Goal: Navigation & Orientation: Find specific page/section

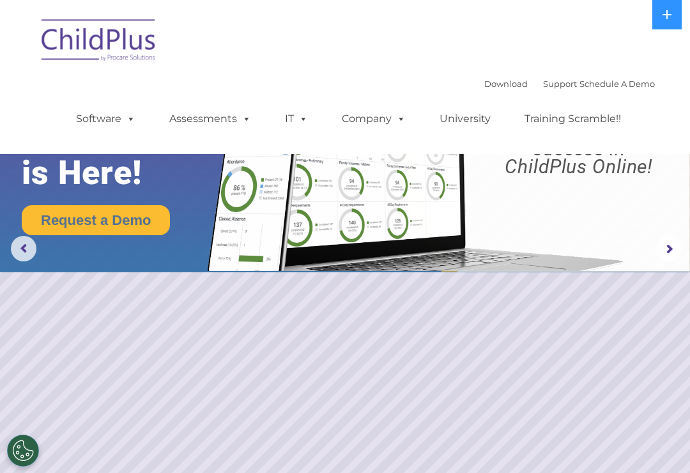
select select "MEDIUM"
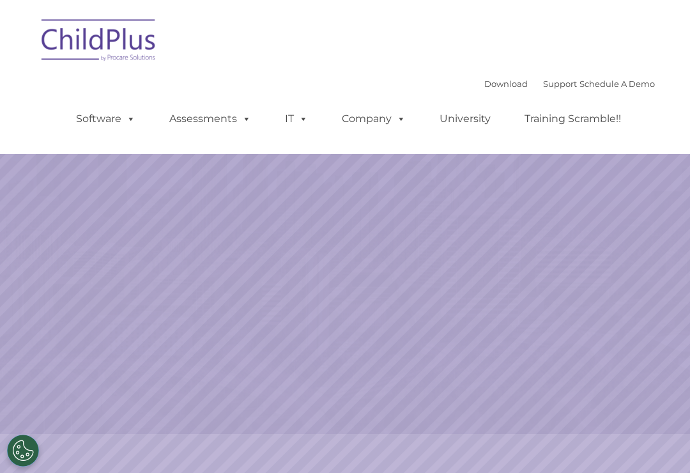
select select "MEDIUM"
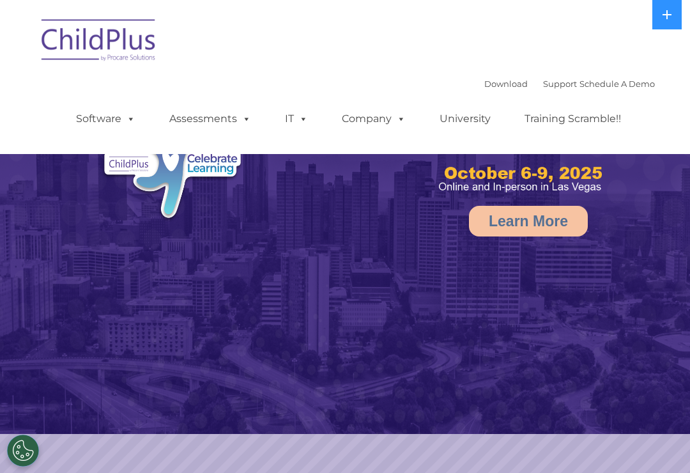
select select "MEDIUM"
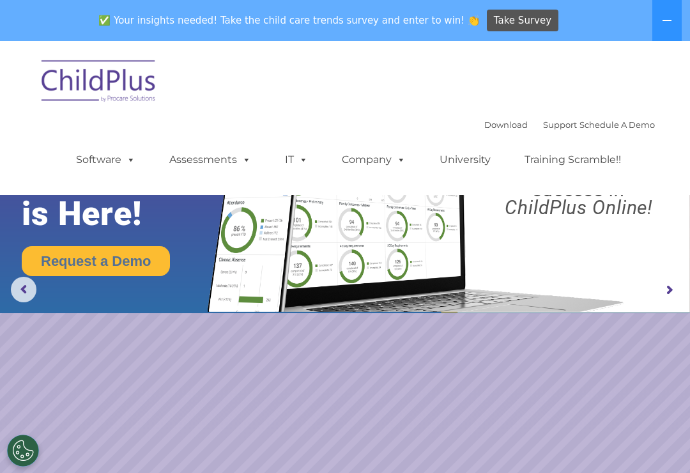
click at [666, 18] on icon at bounding box center [667, 20] width 10 height 10
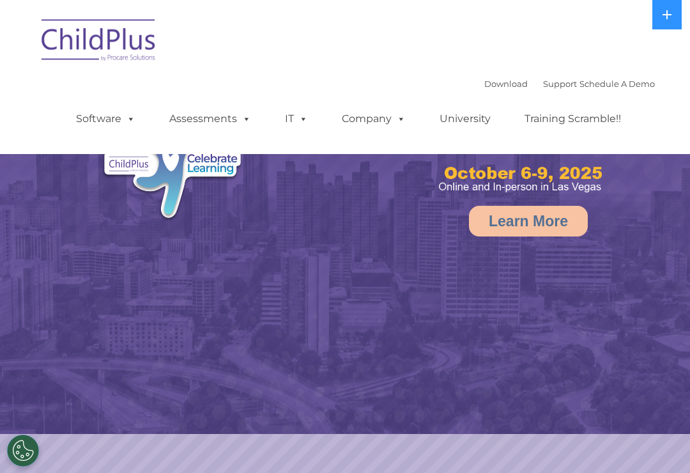
select select "MEDIUM"
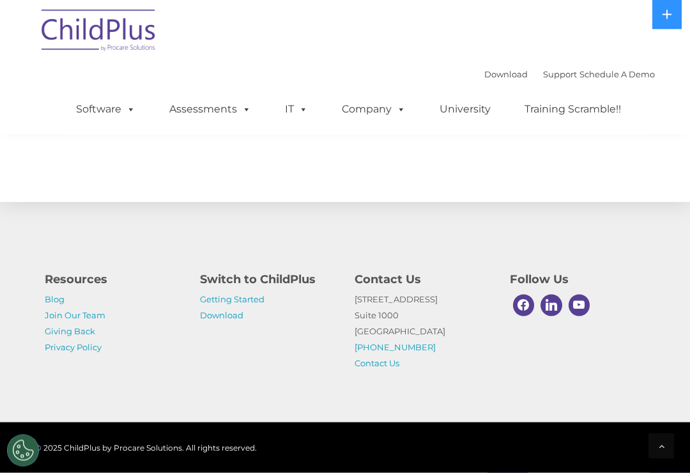
scroll to position [1530, 0]
click at [225, 304] on link "Getting Started" at bounding box center [232, 299] width 64 height 10
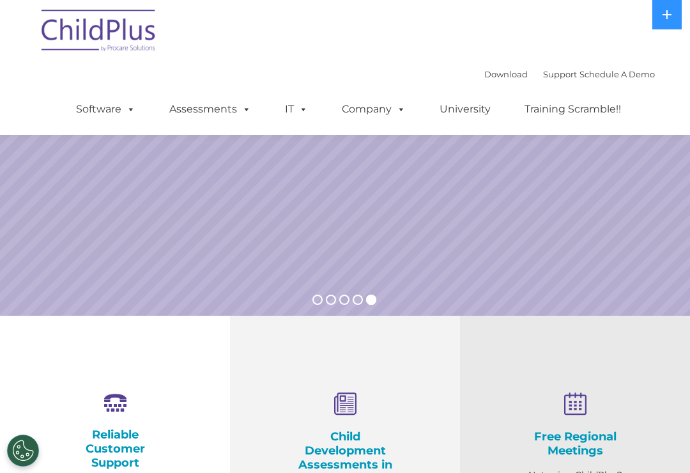
scroll to position [0, 0]
